Goal: Communication & Community: Answer question/provide support

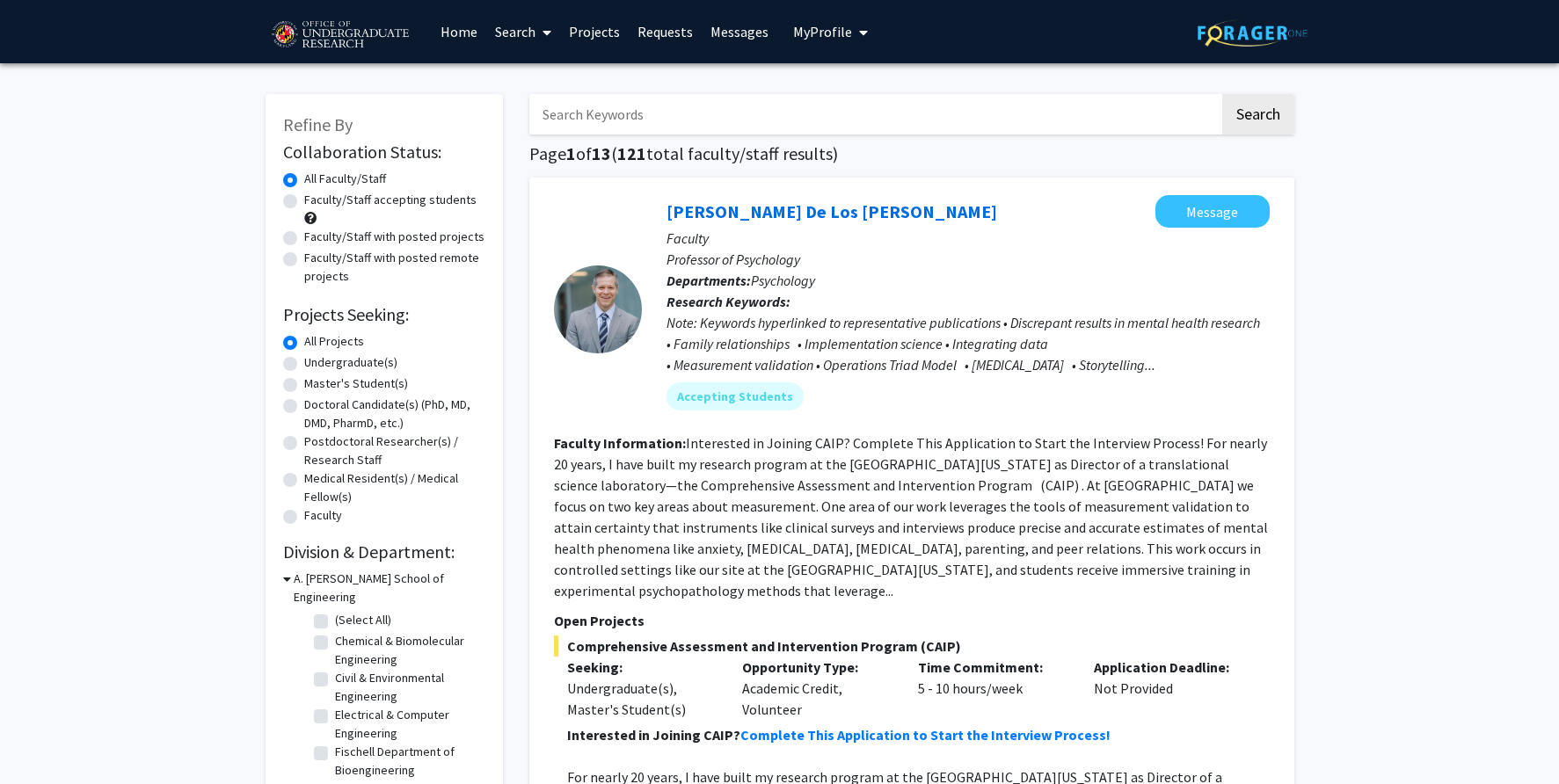
click at [594, 24] on link "Projects" at bounding box center [594, 32] width 68 height 62
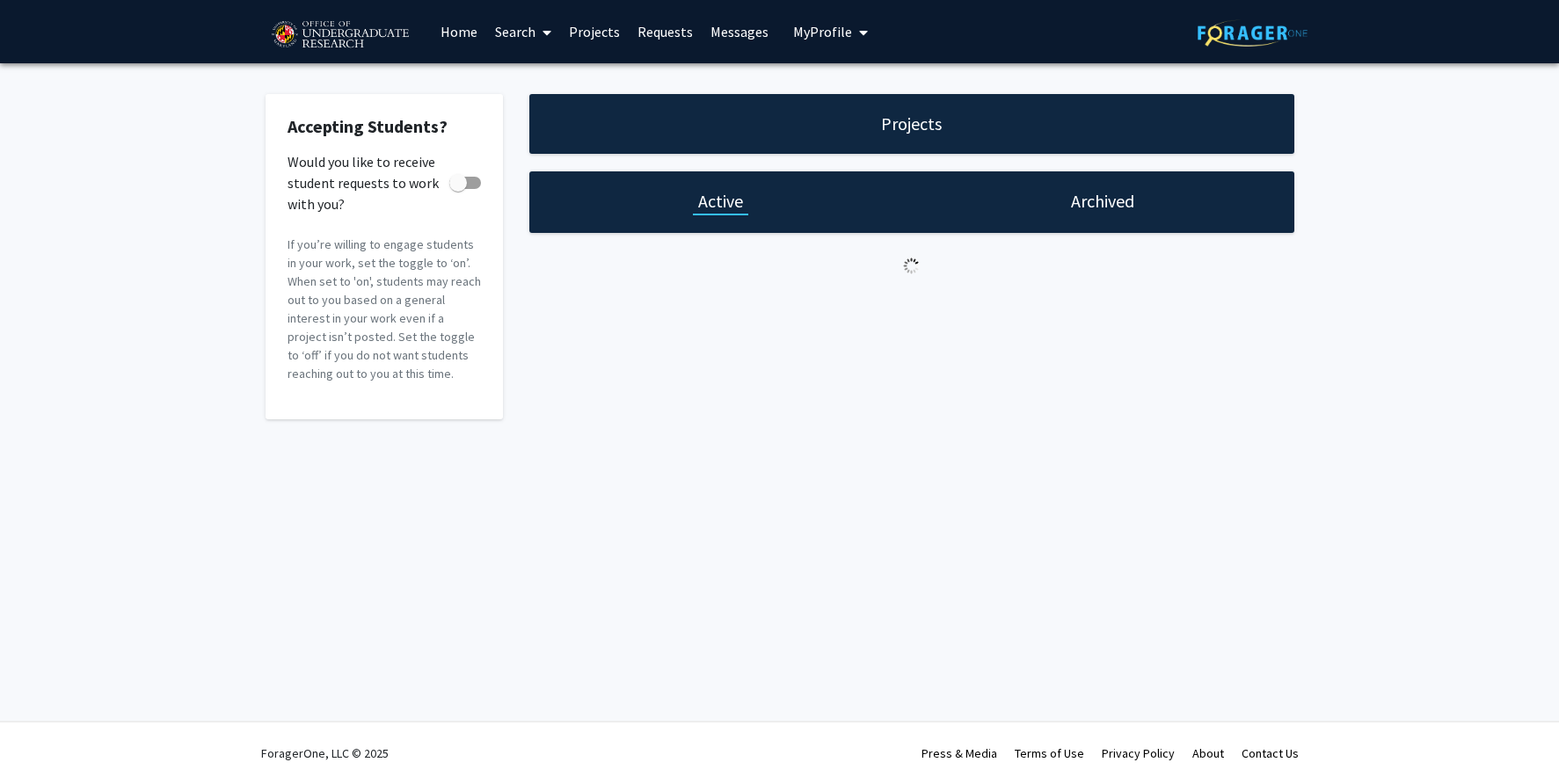
checkbox input "true"
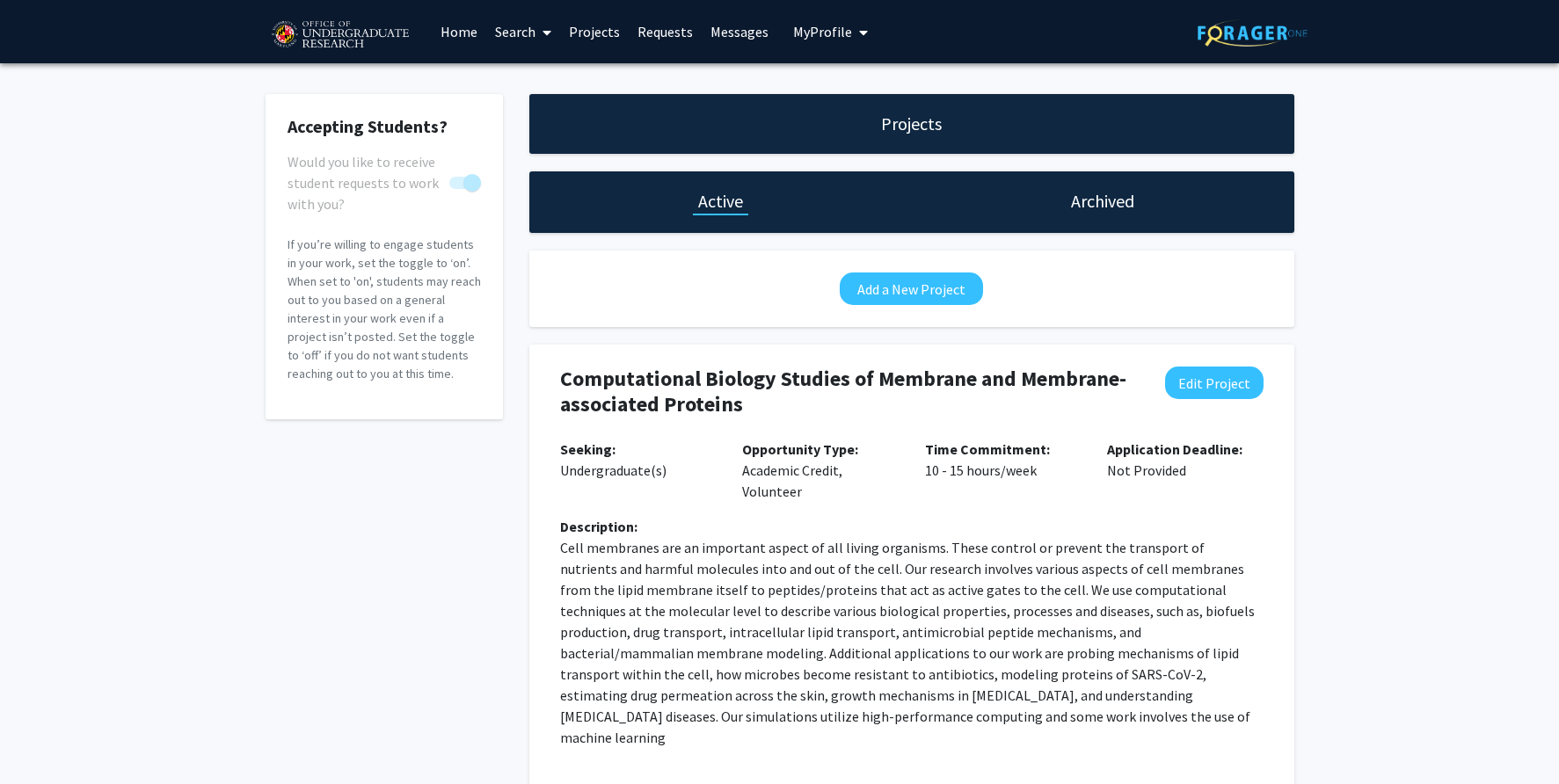
click at [466, 31] on link "Home" at bounding box center [459, 32] width 55 height 62
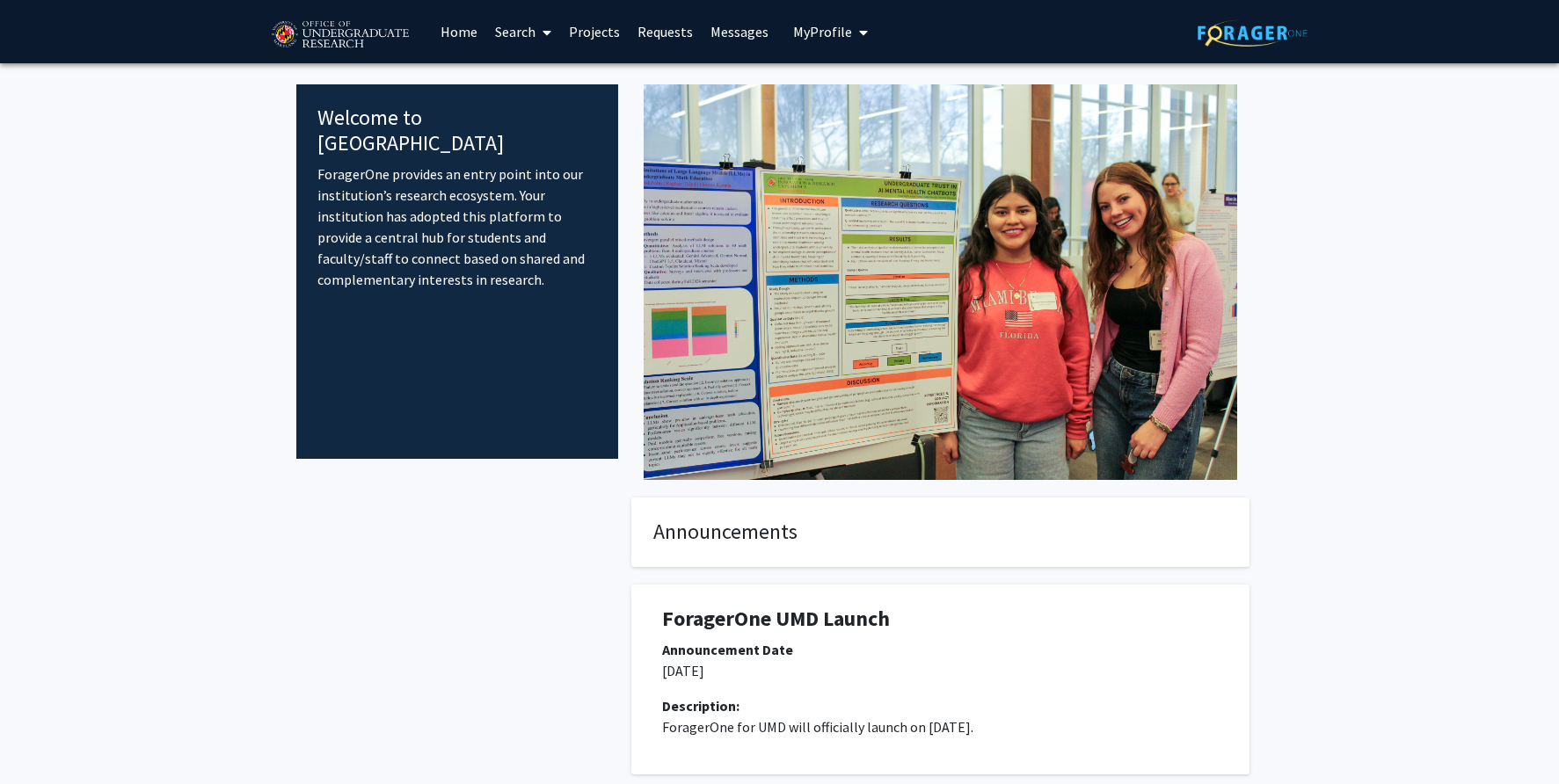
click at [739, 33] on link "Messages" at bounding box center [739, 32] width 76 height 62
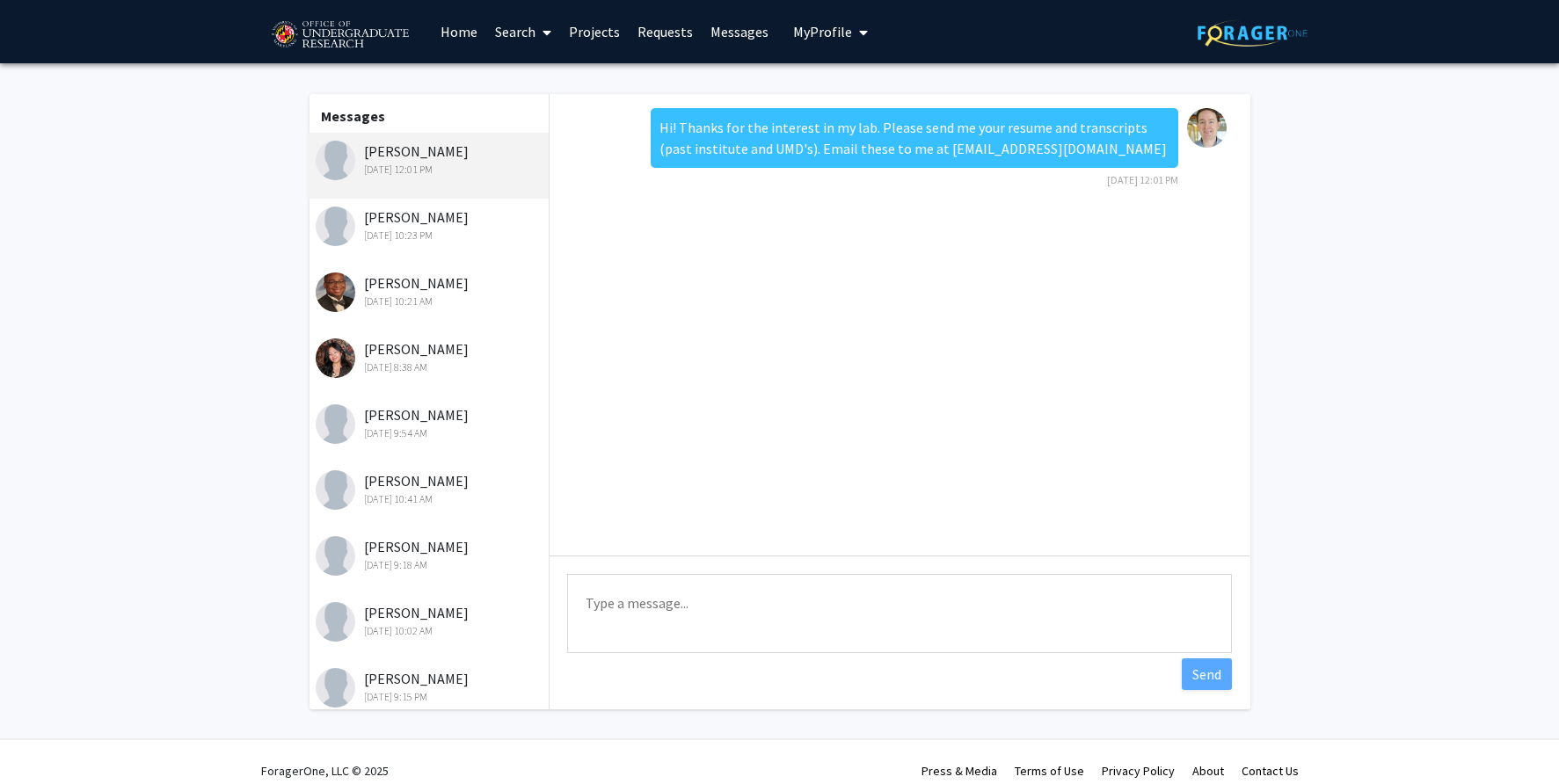
click at [426, 150] on div "[PERSON_NAME] [DATE] 12:01 PM" at bounding box center [430, 159] width 229 height 37
click at [455, 34] on link "Home" at bounding box center [459, 32] width 55 height 62
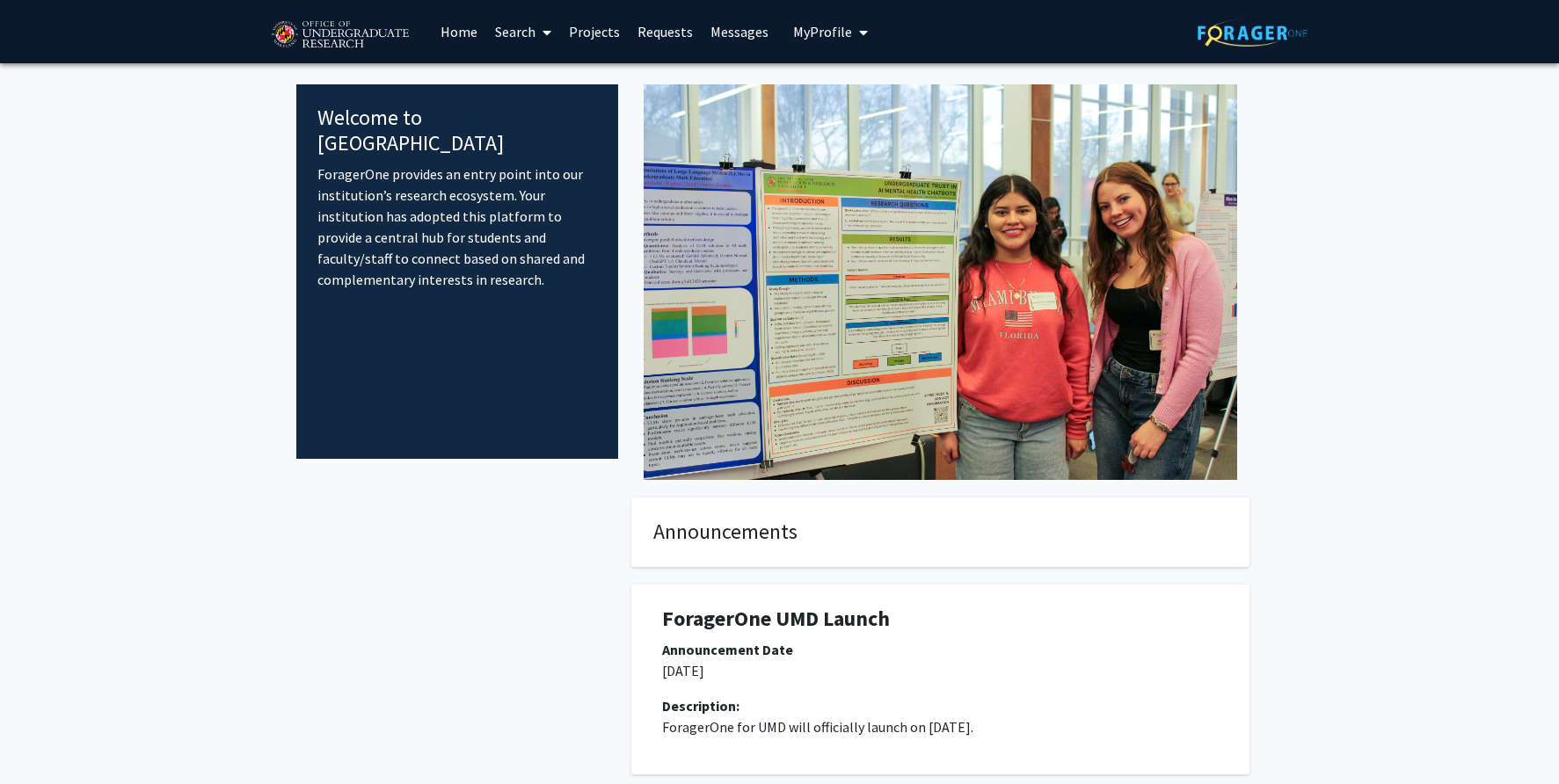
click at [666, 32] on link "Requests" at bounding box center [665, 32] width 73 height 62
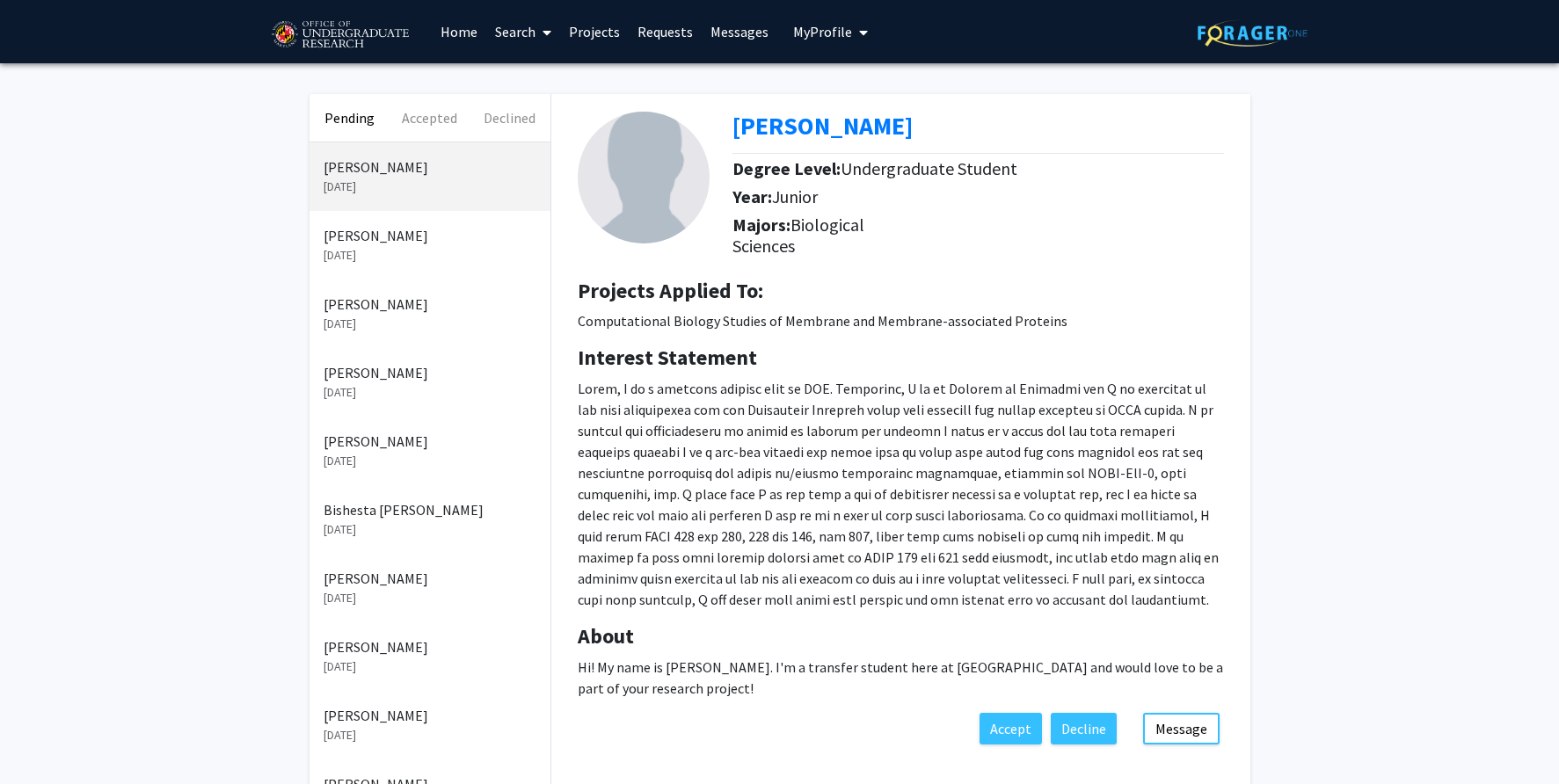
click at [737, 26] on link "Messages" at bounding box center [739, 32] width 76 height 62
